Goal: Information Seeking & Learning: Learn about a topic

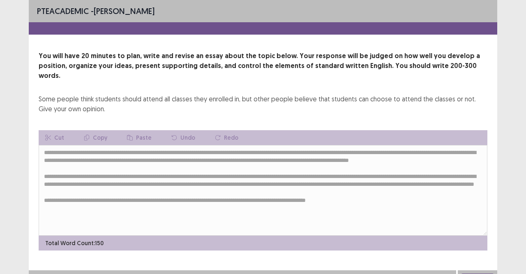
click at [513, 229] on div "PTE academic - Deepika Paudel You will have 20 minutes to plan, write and revis…" at bounding box center [263, 143] width 526 height 286
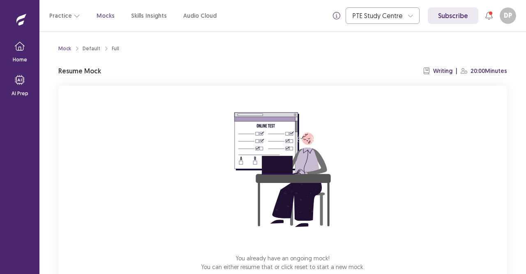
click at [88, 72] on p "Resume Mock" at bounding box center [79, 71] width 43 height 10
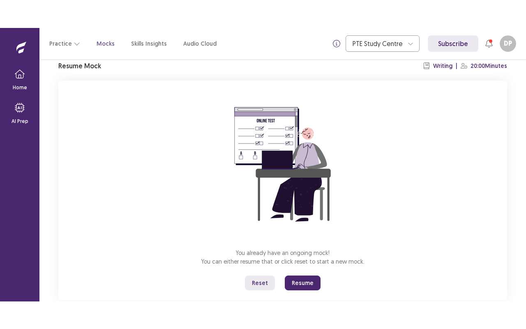
scroll to position [51, 0]
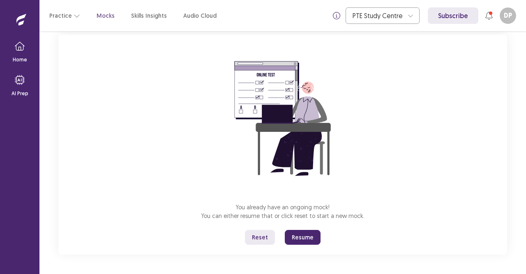
click at [309, 240] on button "Resume" at bounding box center [303, 237] width 36 height 15
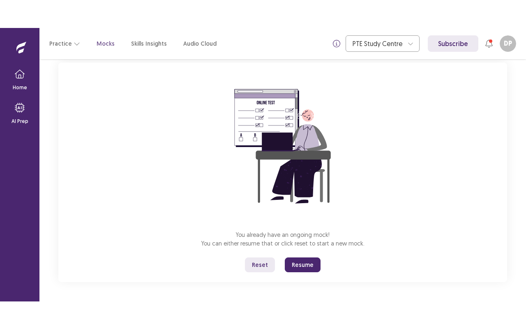
scroll to position [0, 0]
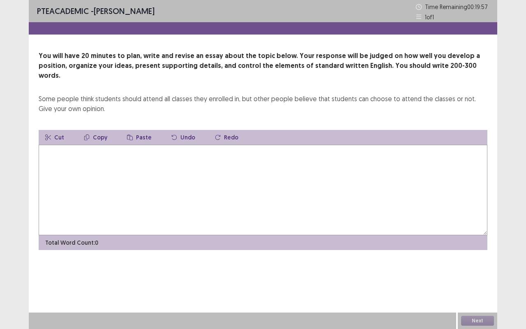
click at [189, 157] on textarea at bounding box center [263, 190] width 449 height 90
click at [190, 158] on textarea at bounding box center [263, 190] width 449 height 90
click at [120, 152] on textarea "**********" at bounding box center [263, 190] width 449 height 90
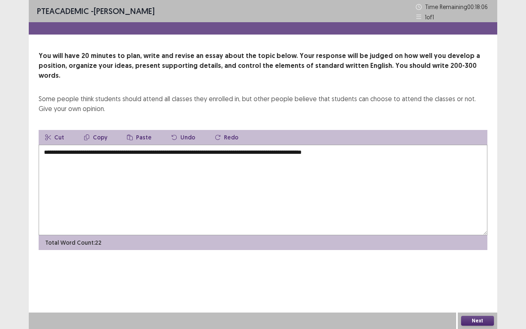
click at [181, 145] on textarea "**********" at bounding box center [263, 190] width 449 height 90
click at [158, 159] on textarea "**********" at bounding box center [263, 190] width 449 height 90
click at [181, 145] on textarea "**********" at bounding box center [263, 190] width 449 height 90
click at [258, 145] on textarea "**********" at bounding box center [263, 190] width 449 height 90
click at [360, 145] on textarea "**********" at bounding box center [263, 190] width 449 height 90
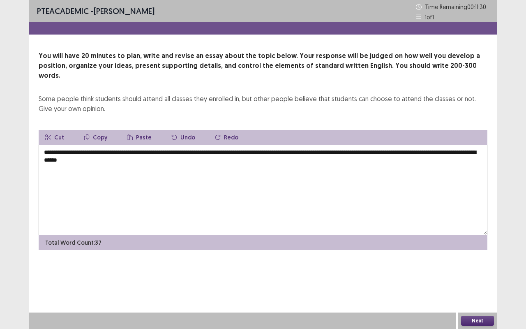
type textarea "**********"
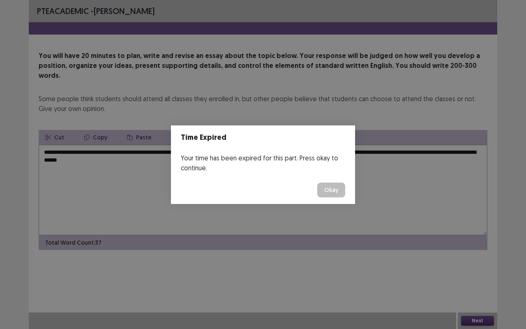
click at [331, 196] on button "Okay" at bounding box center [332, 190] width 28 height 15
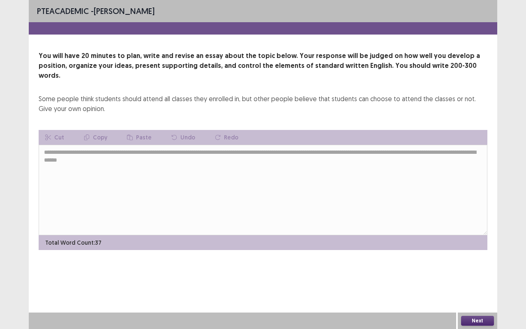
click at [440, 273] on div "**********" at bounding box center [263, 164] width 469 height 329
click at [10, 14] on div "**********" at bounding box center [263, 164] width 526 height 329
click at [227, 79] on div "You will have 20 minutes to plan, write and revise an essay about the topic bel…" at bounding box center [263, 82] width 449 height 63
click at [475, 273] on button "Next" at bounding box center [477, 321] width 33 height 10
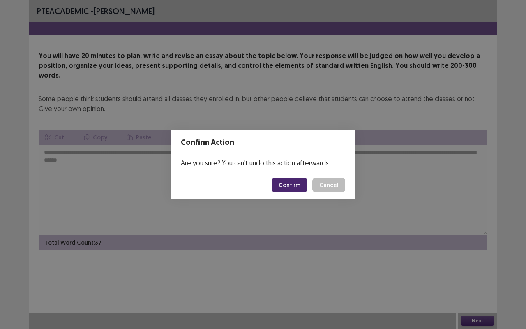
click at [346, 189] on footer "Confirm Cancel" at bounding box center [263, 185] width 184 height 28
click at [326, 184] on button "Cancel" at bounding box center [329, 185] width 33 height 15
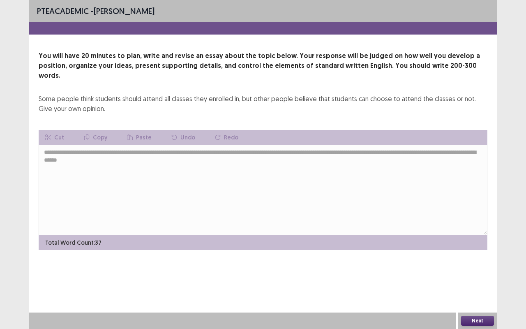
click at [471, 273] on button "Next" at bounding box center [477, 321] width 33 height 10
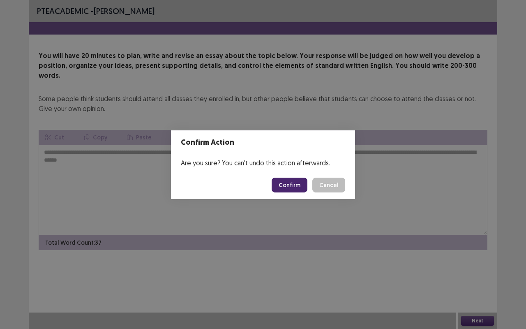
click at [283, 183] on button "Confirm" at bounding box center [290, 185] width 36 height 15
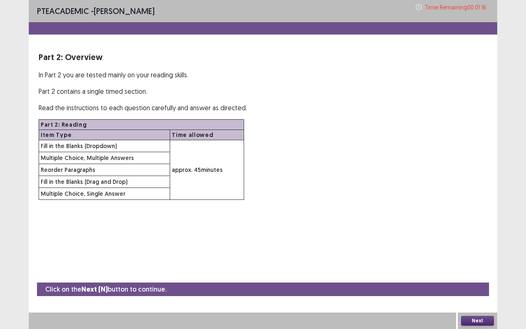
click at [472, 273] on button "Next" at bounding box center [477, 321] width 33 height 10
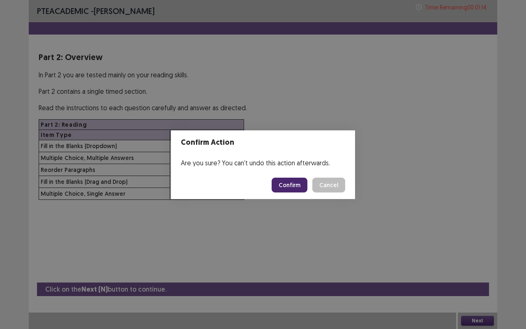
click at [295, 186] on button "Confirm" at bounding box center [290, 185] width 36 height 15
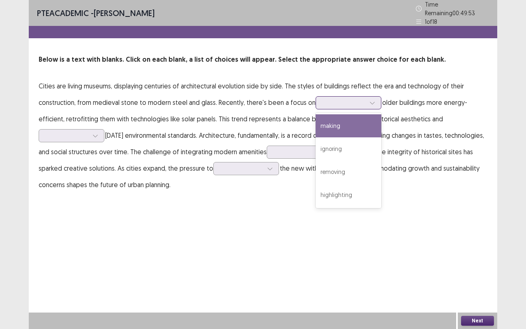
click at [366, 99] on div at bounding box center [372, 103] width 12 height 12
click at [348, 123] on div "making" at bounding box center [349, 125] width 66 height 23
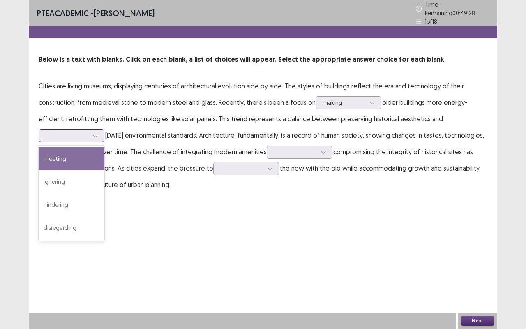
click at [95, 135] on icon at bounding box center [95, 136] width 5 height 2
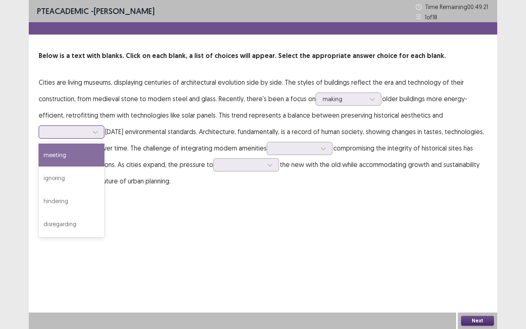
click at [80, 154] on div "meeting" at bounding box center [72, 155] width 66 height 23
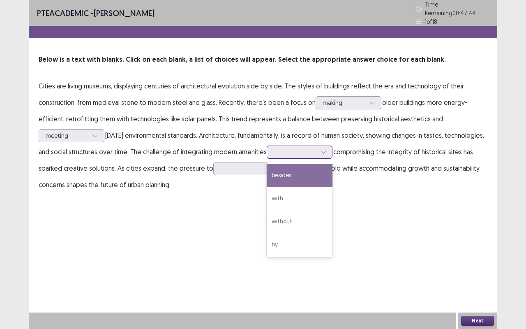
click at [323, 149] on icon at bounding box center [324, 152] width 6 height 6
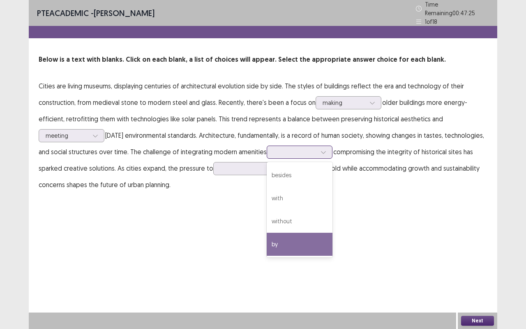
click at [283, 245] on div "by" at bounding box center [300, 244] width 66 height 23
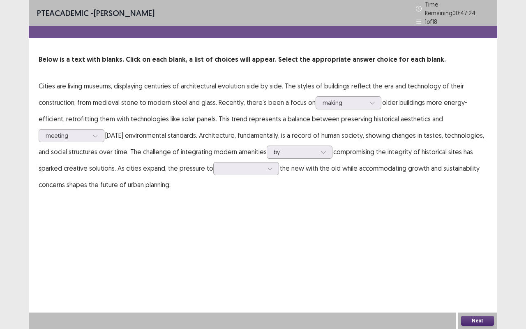
click at [283, 245] on div "PTE academic - [PERSON_NAME] Time Remaining 00 : 47 : 24 1 of 18 Below is a tex…" at bounding box center [263, 164] width 469 height 329
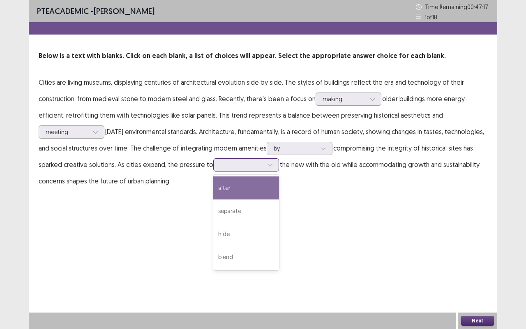
click at [270, 163] on icon at bounding box center [270, 165] width 6 height 6
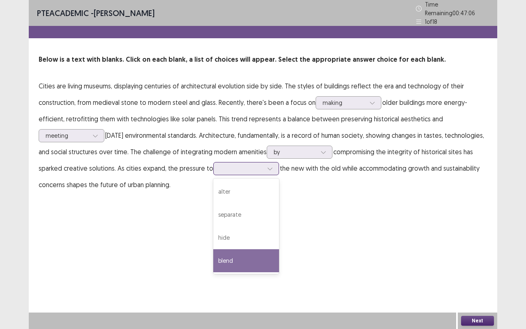
click at [256, 263] on div "blend" at bounding box center [246, 260] width 66 height 23
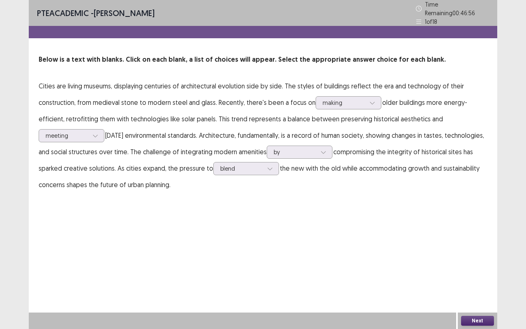
click at [477, 273] on button "Next" at bounding box center [477, 321] width 33 height 10
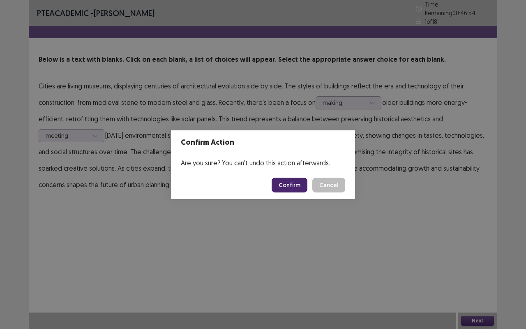
click at [293, 188] on button "Confirm" at bounding box center [290, 185] width 36 height 15
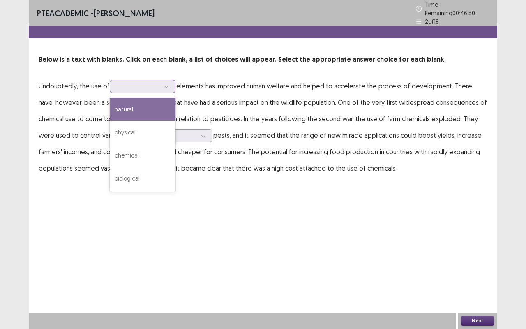
click at [170, 83] on div at bounding box center [166, 86] width 12 height 12
click at [150, 107] on div "natural" at bounding box center [143, 109] width 66 height 23
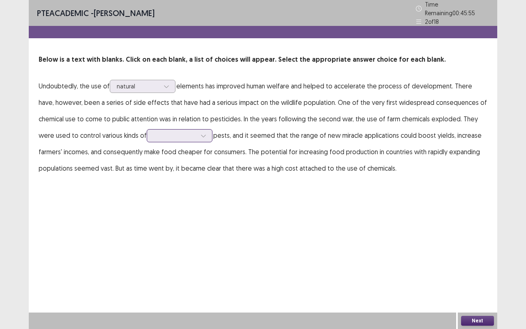
click at [206, 134] on icon at bounding box center [204, 136] width 6 height 6
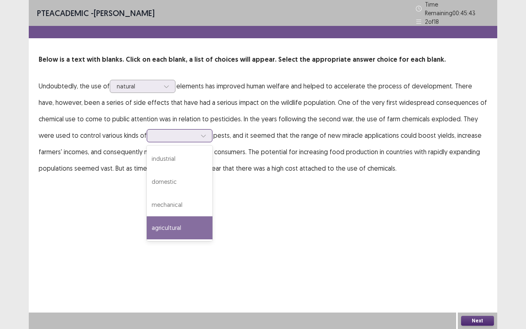
click at [188, 216] on div "agricultural" at bounding box center [180, 227] width 66 height 23
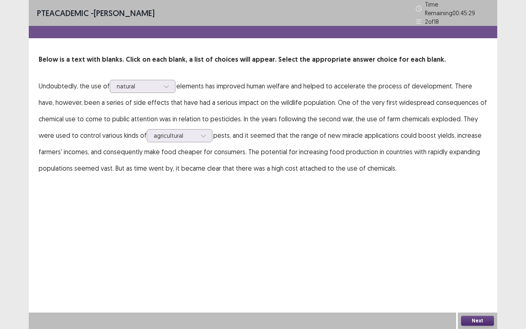
click at [476, 273] on button "Next" at bounding box center [477, 321] width 33 height 10
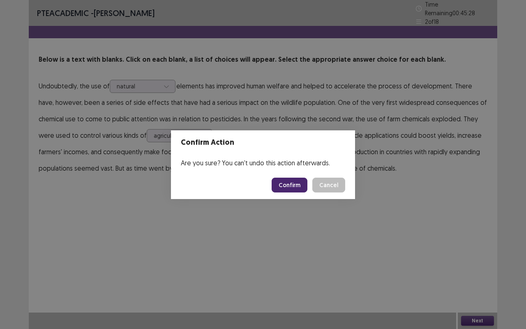
click at [300, 183] on button "Confirm" at bounding box center [290, 185] width 36 height 15
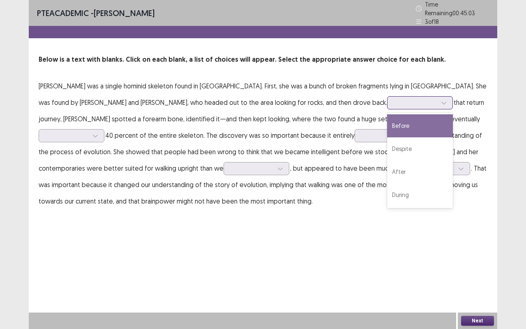
click at [441, 100] on icon at bounding box center [444, 103] width 6 height 6
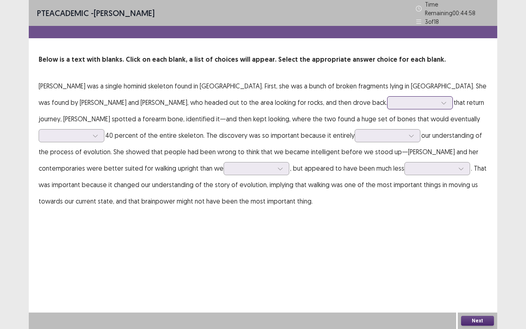
click at [441, 100] on icon at bounding box center [444, 103] width 6 height 6
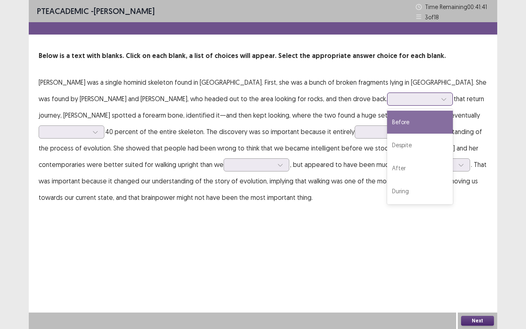
click at [438, 100] on div at bounding box center [444, 99] width 12 height 12
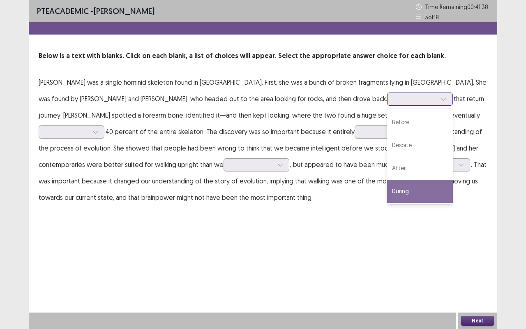
click at [387, 195] on div "During" at bounding box center [420, 191] width 66 height 23
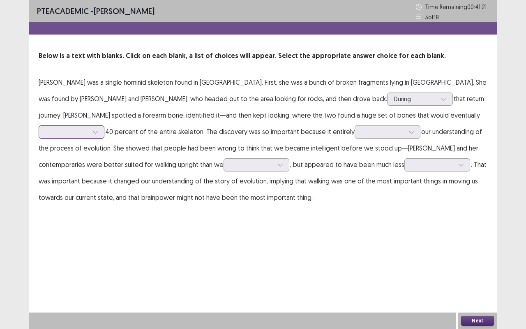
click at [98, 129] on icon at bounding box center [96, 132] width 6 height 6
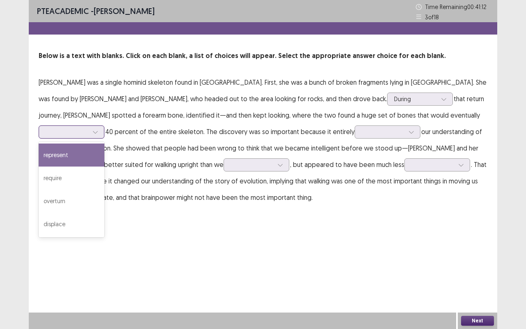
click at [104, 144] on div "represent" at bounding box center [72, 155] width 66 height 23
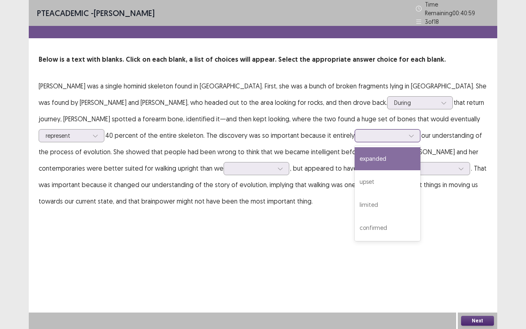
click at [406, 130] on div at bounding box center [412, 136] width 12 height 12
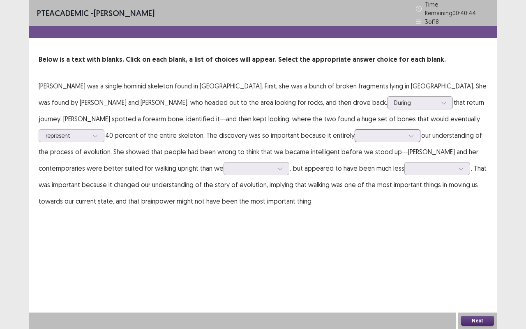
click at [409, 133] on icon at bounding box center [412, 136] width 6 height 6
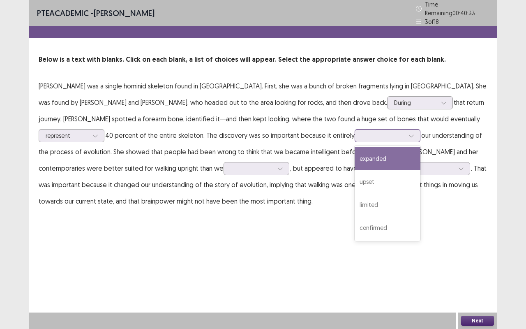
click at [355, 132] on div at bounding box center [388, 135] width 66 height 13
click at [355, 157] on div "expanded" at bounding box center [388, 158] width 66 height 23
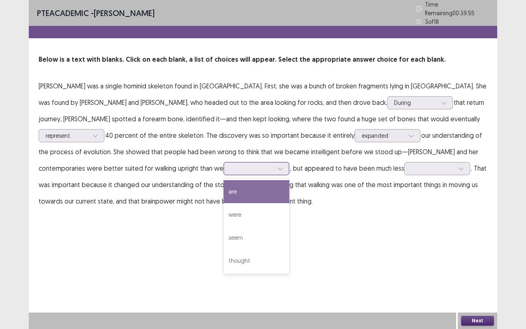
click at [274, 165] on div at bounding box center [280, 168] width 12 height 12
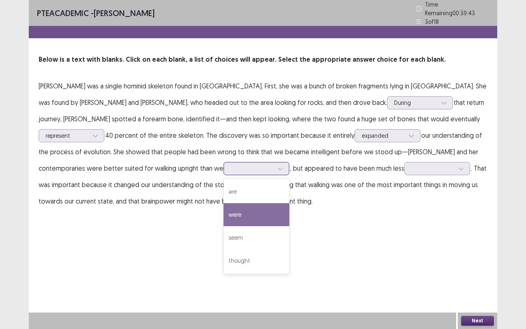
click at [224, 209] on div "were" at bounding box center [257, 214] width 66 height 23
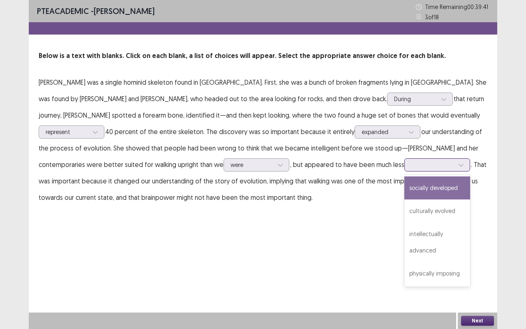
click at [459, 164] on icon at bounding box center [462, 165] width 6 height 6
click at [274, 166] on div at bounding box center [280, 165] width 12 height 12
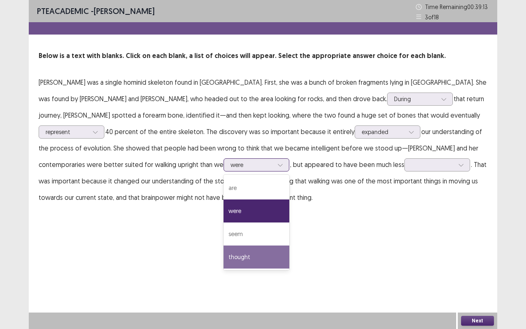
click at [224, 259] on div "thought" at bounding box center [257, 257] width 66 height 23
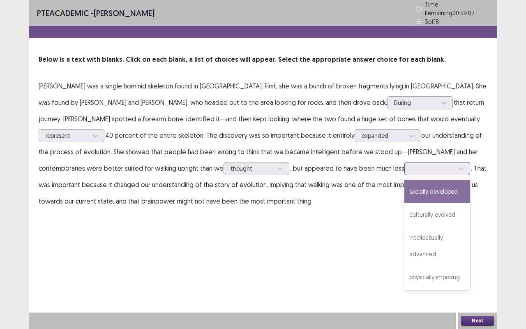
click at [455, 165] on div at bounding box center [461, 168] width 12 height 12
click at [405, 190] on div "socially developed" at bounding box center [438, 191] width 66 height 23
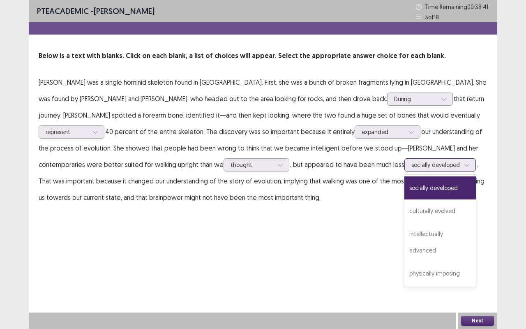
click at [464, 165] on icon at bounding box center [467, 165] width 6 height 6
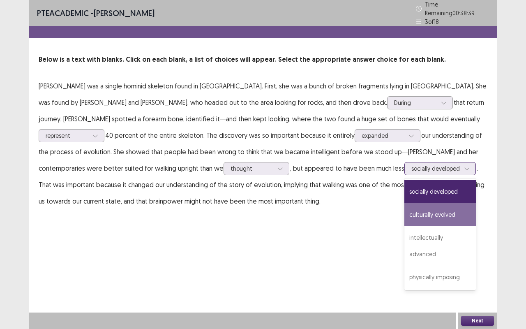
click at [405, 209] on div "culturally evolved" at bounding box center [441, 214] width 72 height 23
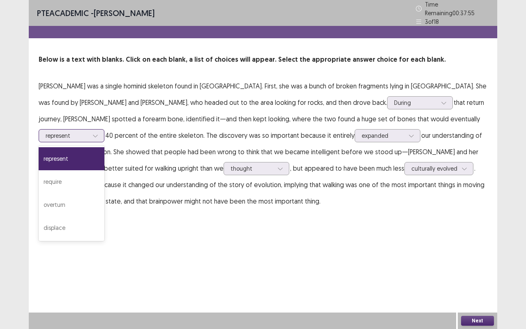
click at [102, 130] on div at bounding box center [95, 136] width 12 height 12
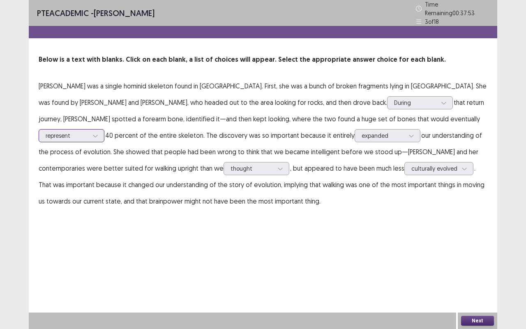
click at [102, 130] on div at bounding box center [95, 136] width 12 height 12
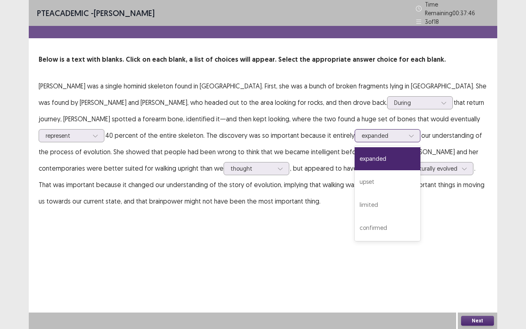
click at [409, 133] on icon at bounding box center [412, 136] width 6 height 6
click at [355, 196] on div "limited" at bounding box center [388, 204] width 66 height 23
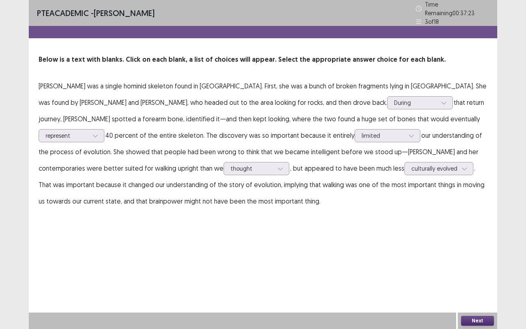
click at [472, 273] on button "Next" at bounding box center [477, 321] width 33 height 10
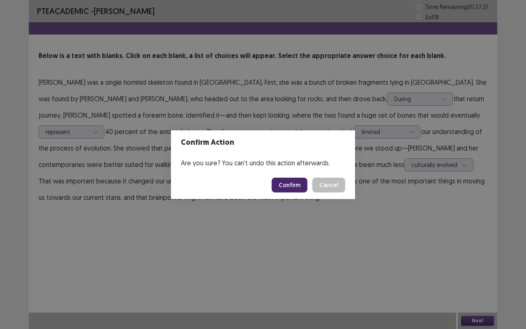
click at [296, 188] on button "Confirm" at bounding box center [290, 185] width 36 height 15
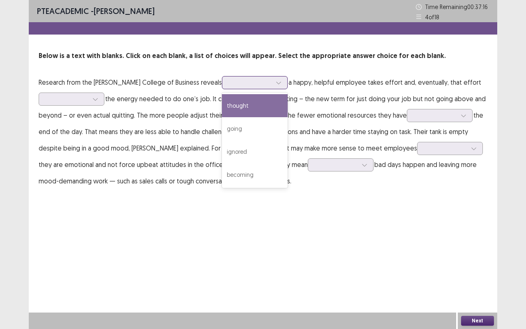
click at [276, 83] on icon at bounding box center [279, 83] width 6 height 6
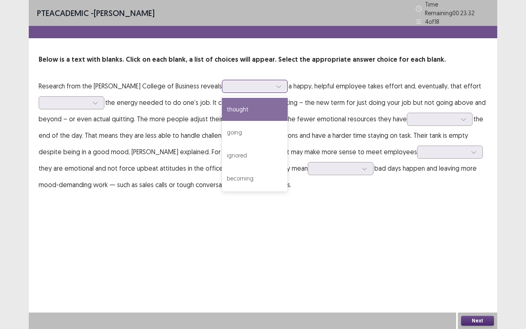
click at [276, 83] on icon at bounding box center [279, 86] width 6 height 6
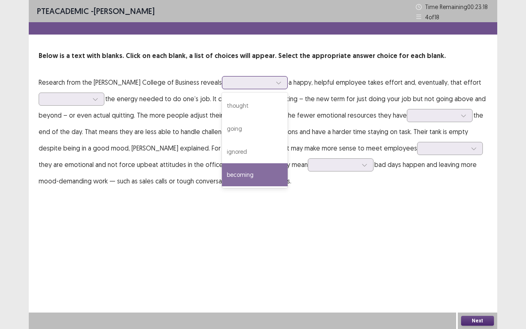
click at [222, 174] on div "becoming" at bounding box center [255, 174] width 66 height 23
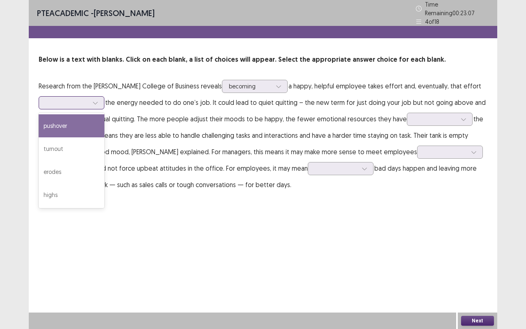
click at [96, 100] on icon at bounding box center [96, 103] width 6 height 6
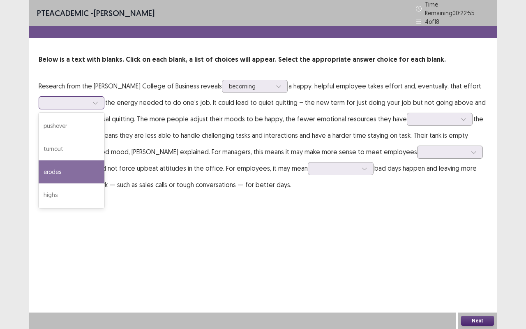
click at [65, 172] on div "erodes" at bounding box center [72, 171] width 66 height 23
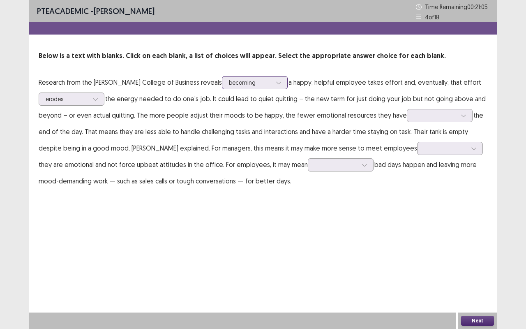
click at [276, 82] on icon at bounding box center [279, 83] width 6 height 6
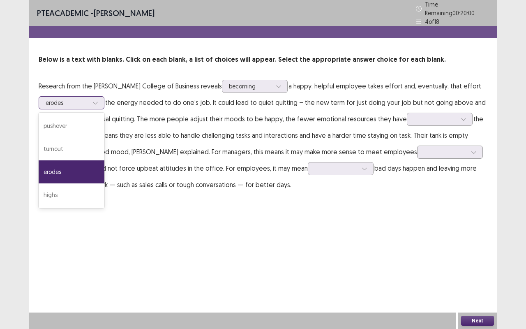
click at [94, 102] on div at bounding box center [95, 103] width 12 height 12
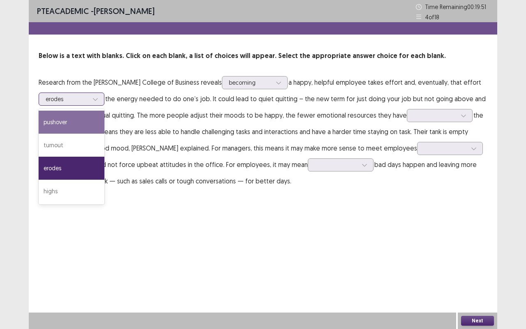
click at [69, 123] on div "pushover" at bounding box center [72, 122] width 66 height 23
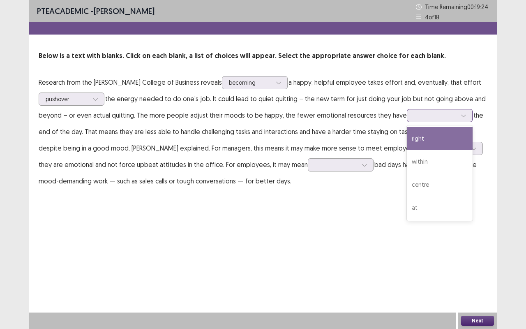
click at [461, 116] on icon at bounding box center [464, 116] width 6 height 6
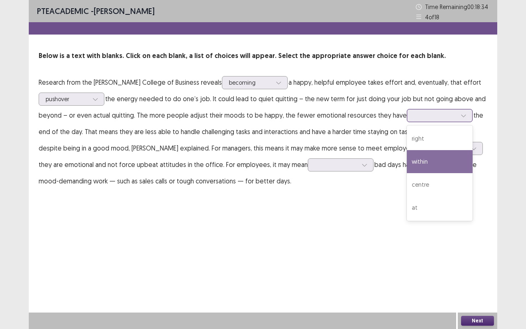
click at [443, 161] on div "within" at bounding box center [440, 161] width 66 height 23
click at [458, 118] on div at bounding box center [464, 115] width 12 height 12
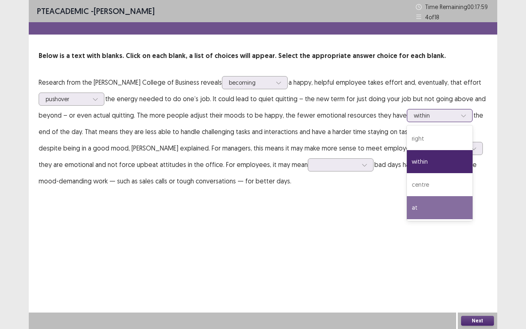
click at [431, 207] on div "at" at bounding box center [440, 207] width 66 height 23
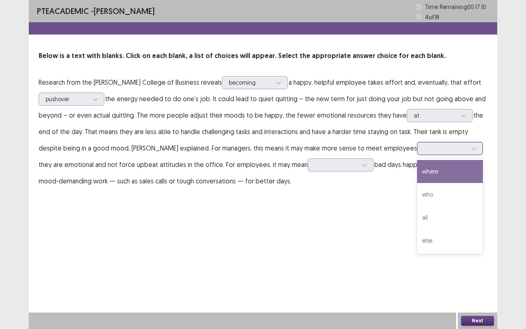
click at [468, 152] on div at bounding box center [474, 148] width 12 height 12
click at [424, 176] on div "where" at bounding box center [450, 171] width 66 height 23
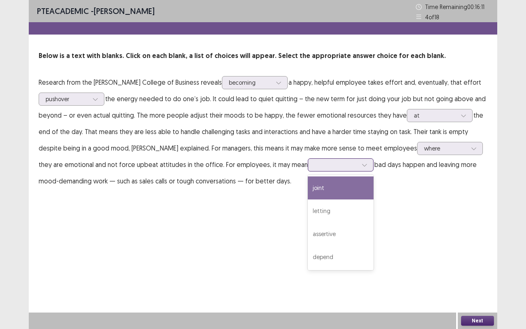
click at [359, 168] on div at bounding box center [365, 165] width 12 height 12
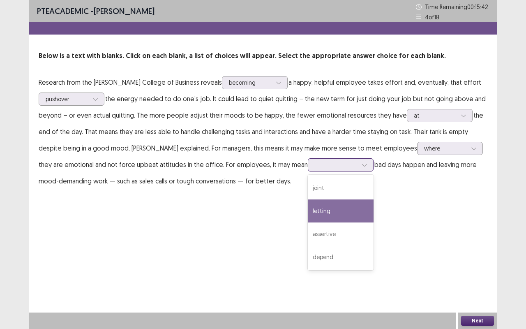
click at [308, 212] on div "letting" at bounding box center [341, 210] width 66 height 23
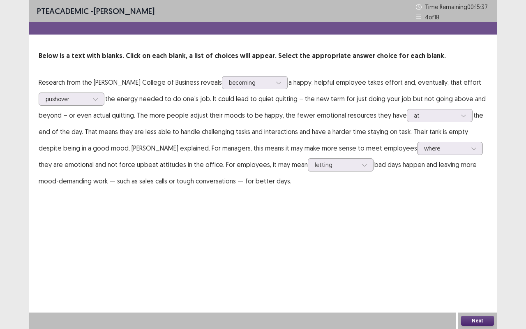
click at [482, 273] on button "Next" at bounding box center [477, 321] width 33 height 10
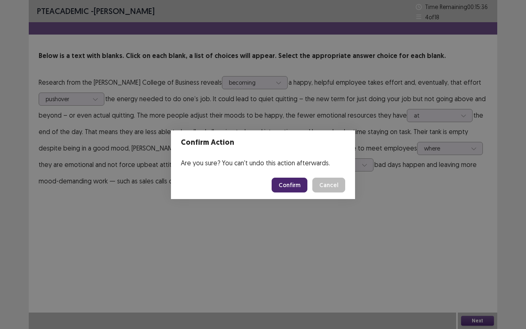
click at [292, 184] on button "Confirm" at bounding box center [290, 185] width 36 height 15
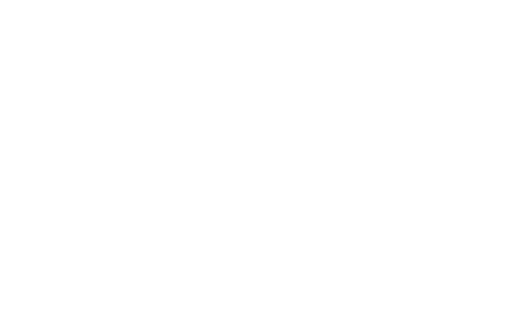
click at [292, 0] on html "Flowy by FastFlowUp — Accelerate. Adapt. Advance." at bounding box center [263, 0] width 526 height 0
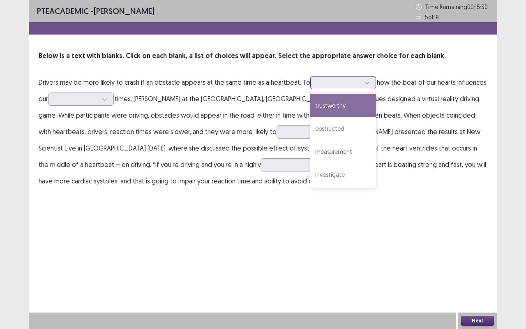
click at [367, 83] on icon at bounding box center [367, 83] width 6 height 6
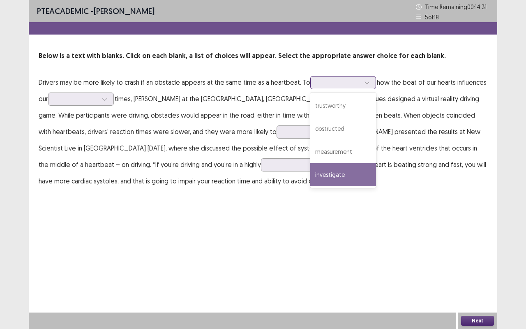
click at [330, 179] on div "investigate" at bounding box center [344, 174] width 66 height 23
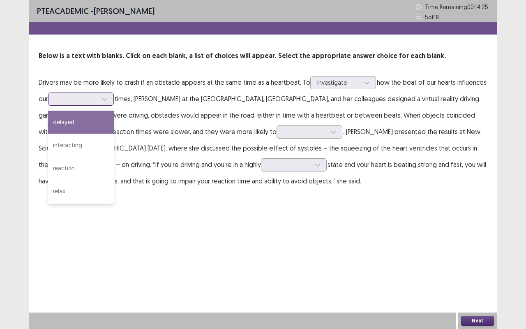
click at [107, 99] on icon at bounding box center [104, 99] width 5 height 2
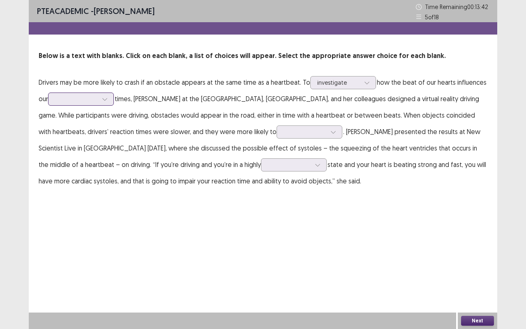
click at [107, 99] on icon at bounding box center [104, 99] width 5 height 2
